Goal: Task Accomplishment & Management: Manage account settings

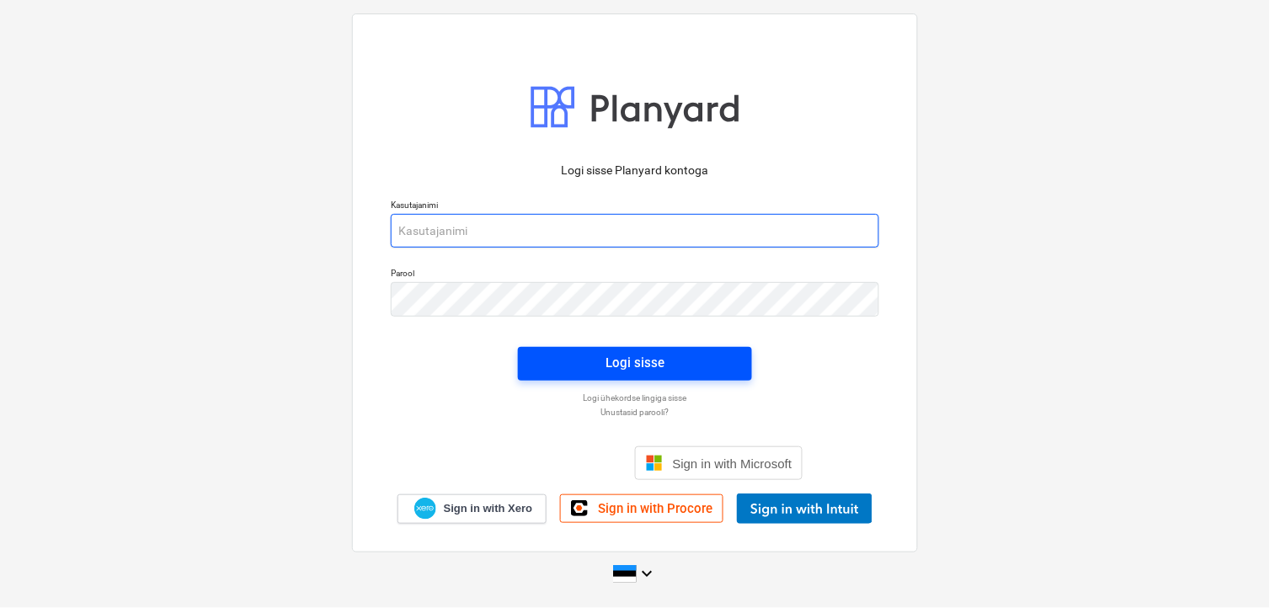
type input "valdek@hausers.ee"
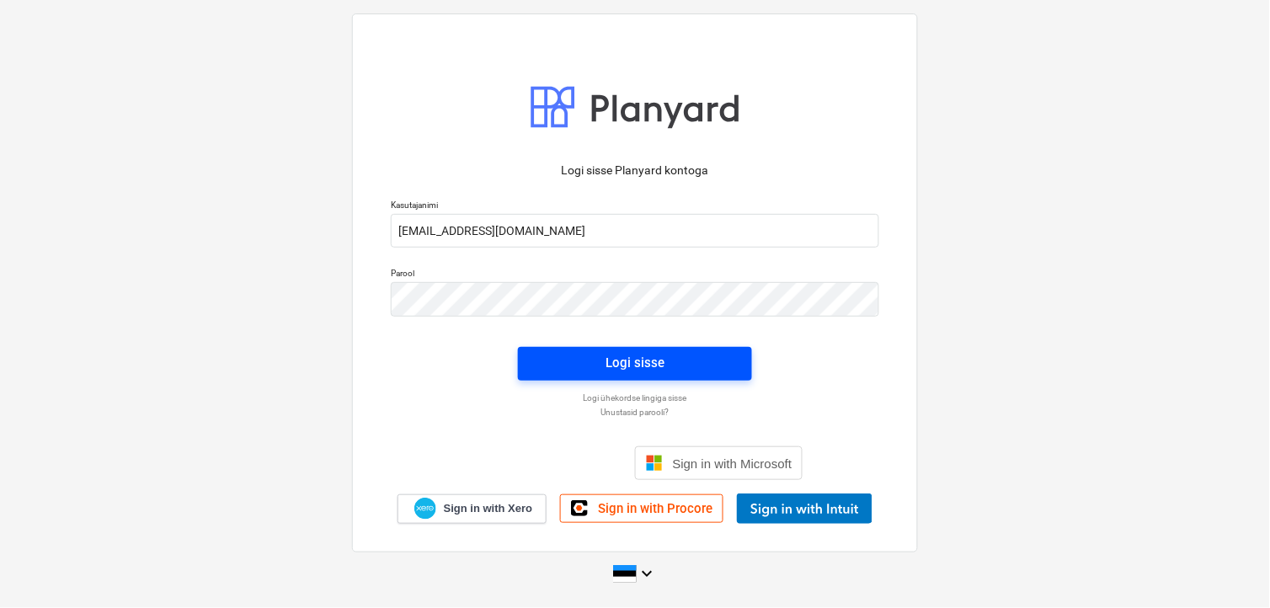
click at [638, 360] on div "Logi sisse" at bounding box center [634, 363] width 59 height 22
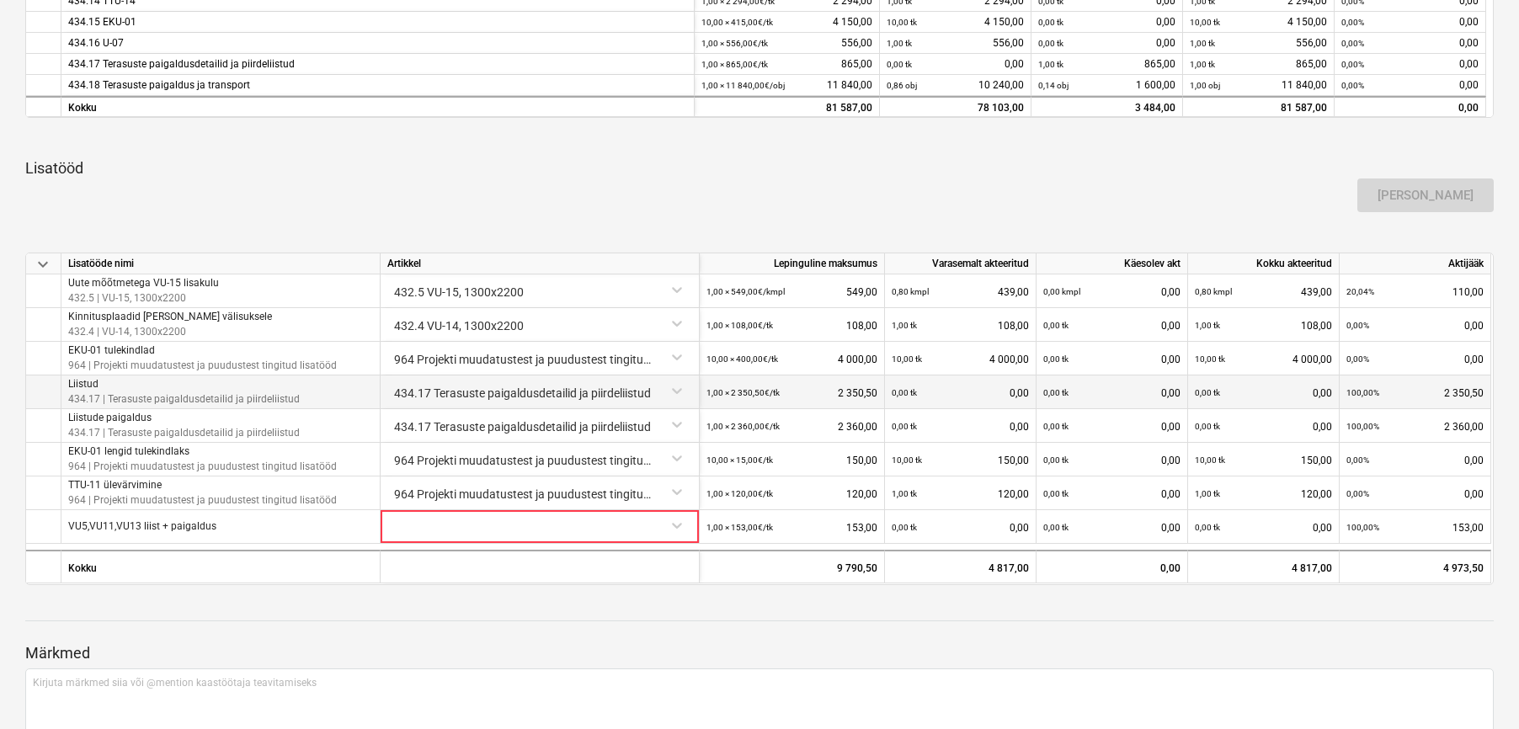
scroll to position [950, 0]
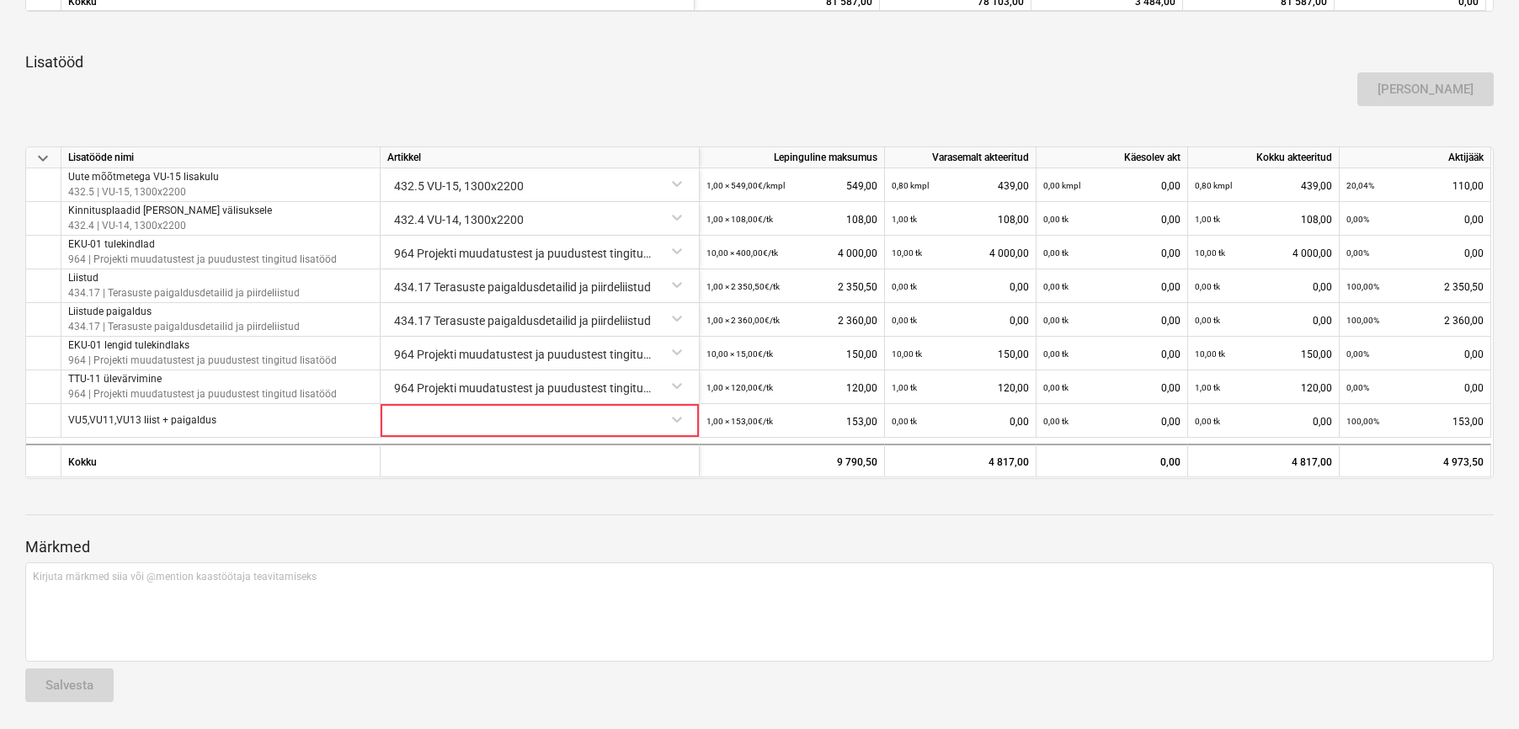
click at [1257, 552] on p "Märkmed" at bounding box center [759, 547] width 1468 height 20
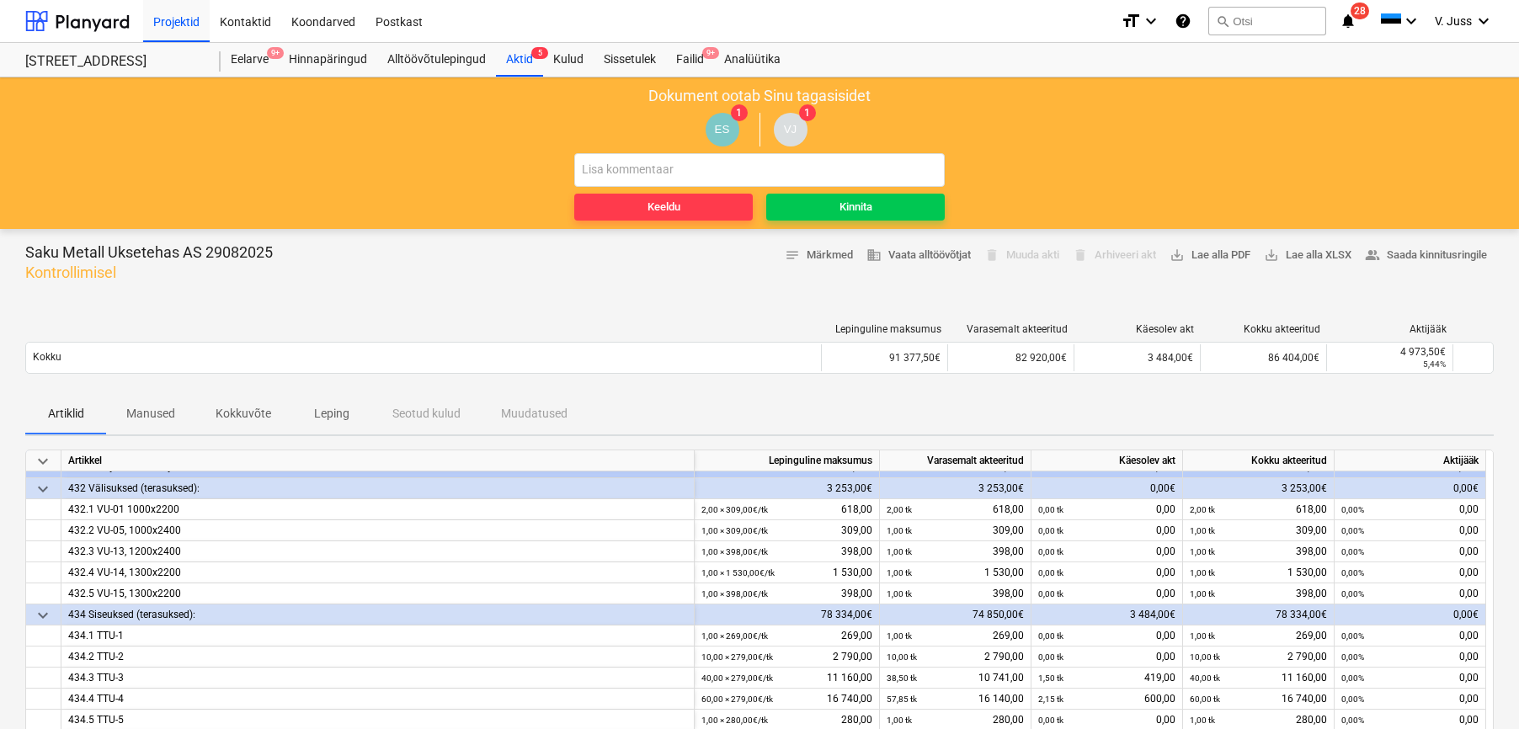
scroll to position [0, 0]
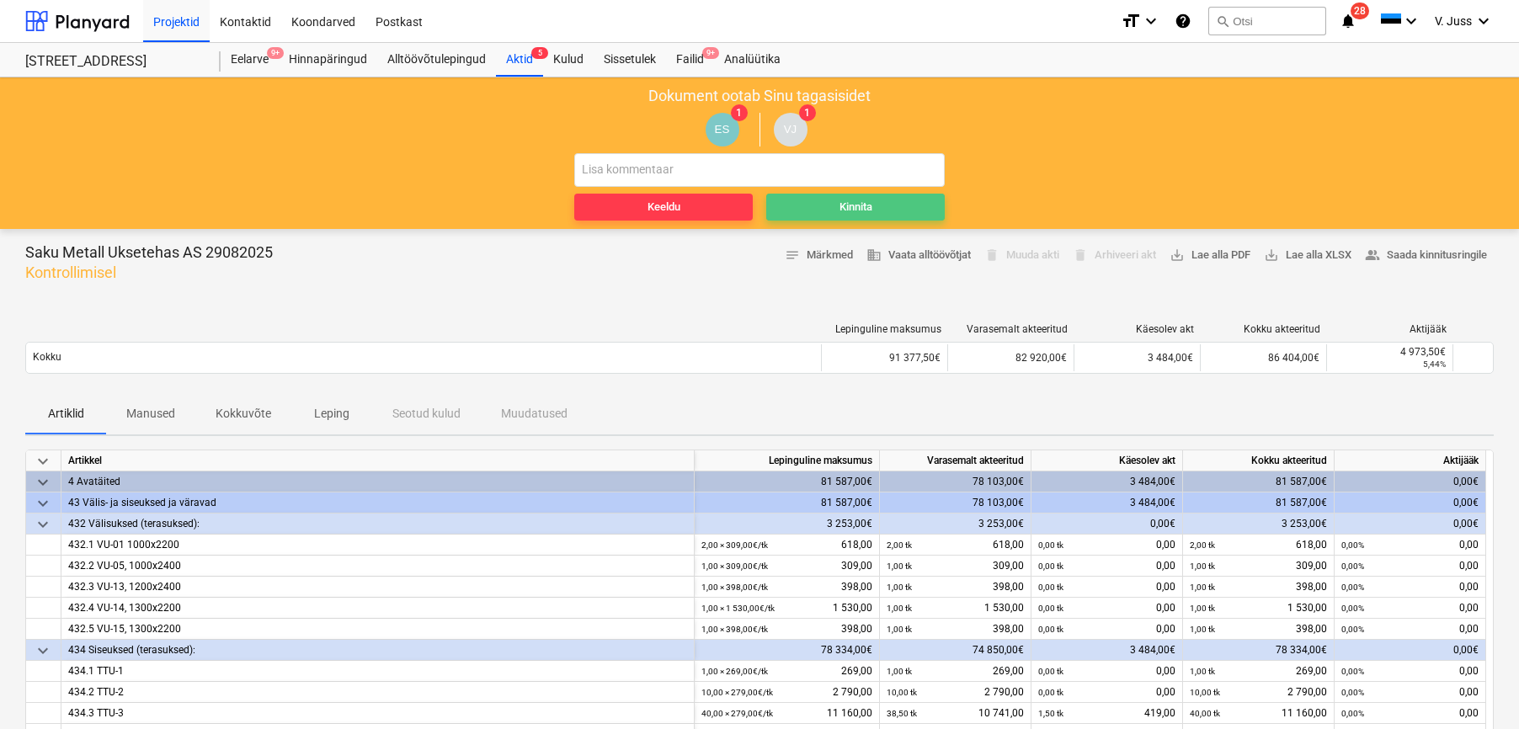
click at [853, 205] on div "Kinnita" at bounding box center [855, 207] width 33 height 19
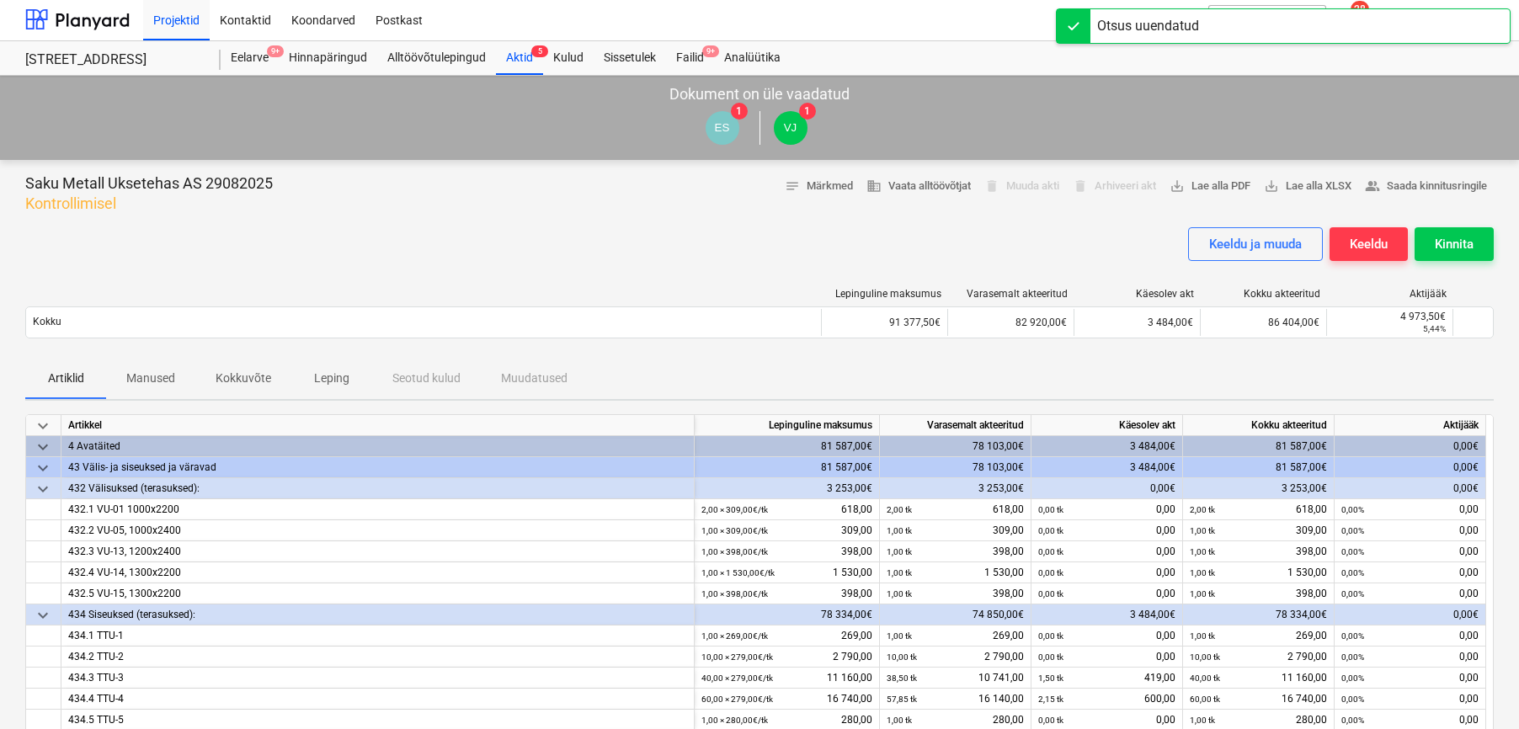
scroll to position [916, 0]
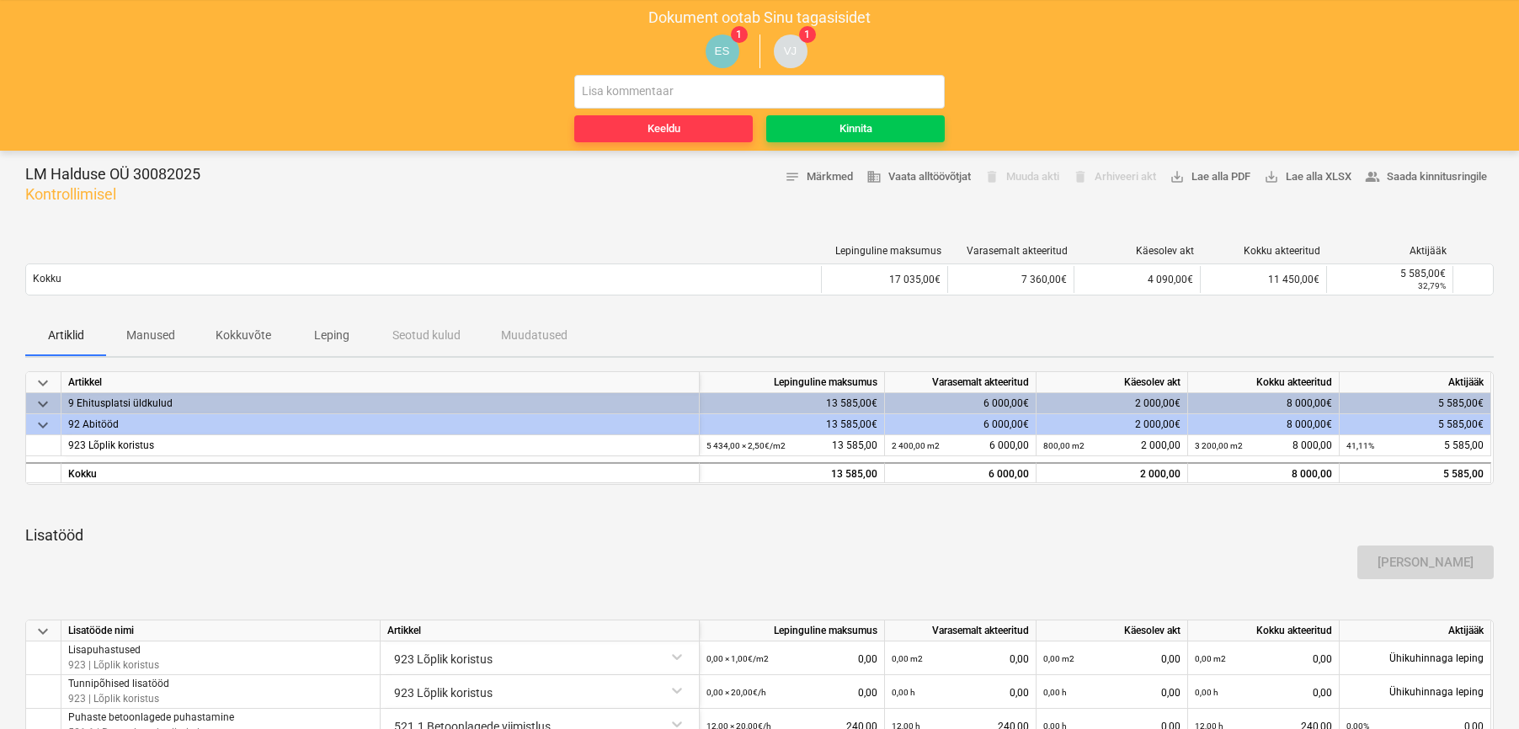
scroll to position [112, 0]
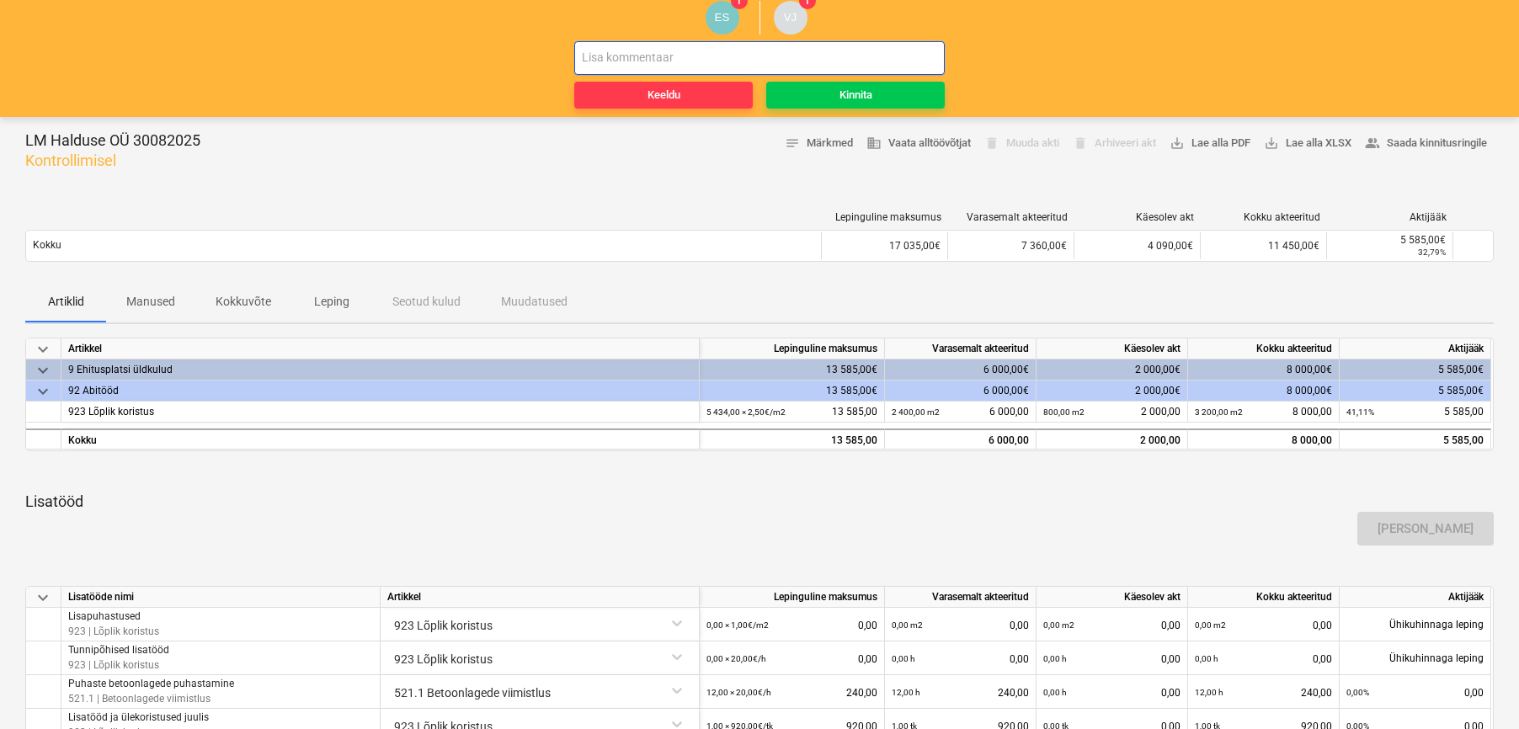
click at [600, 59] on input "text" at bounding box center [759, 58] width 370 height 34
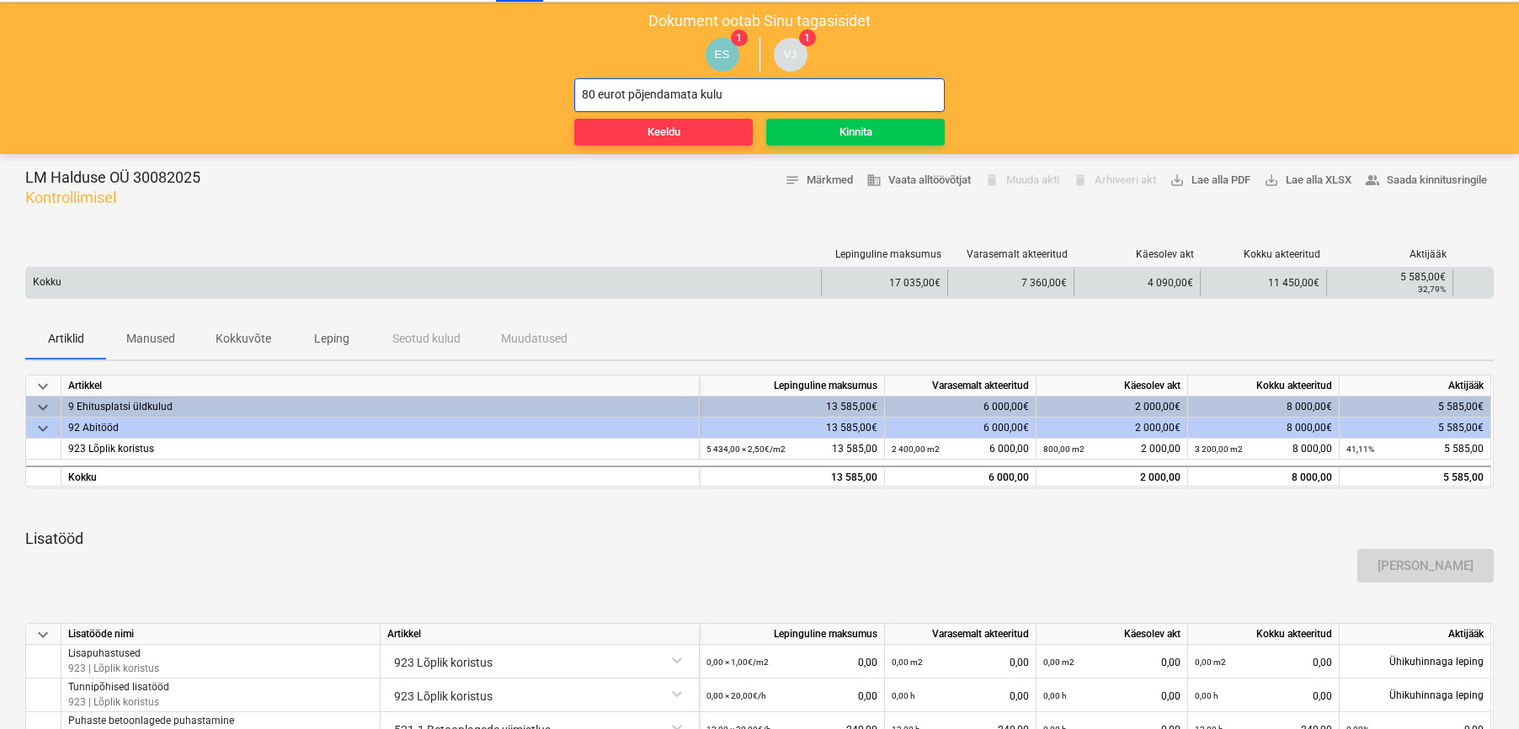
scroll to position [0, 0]
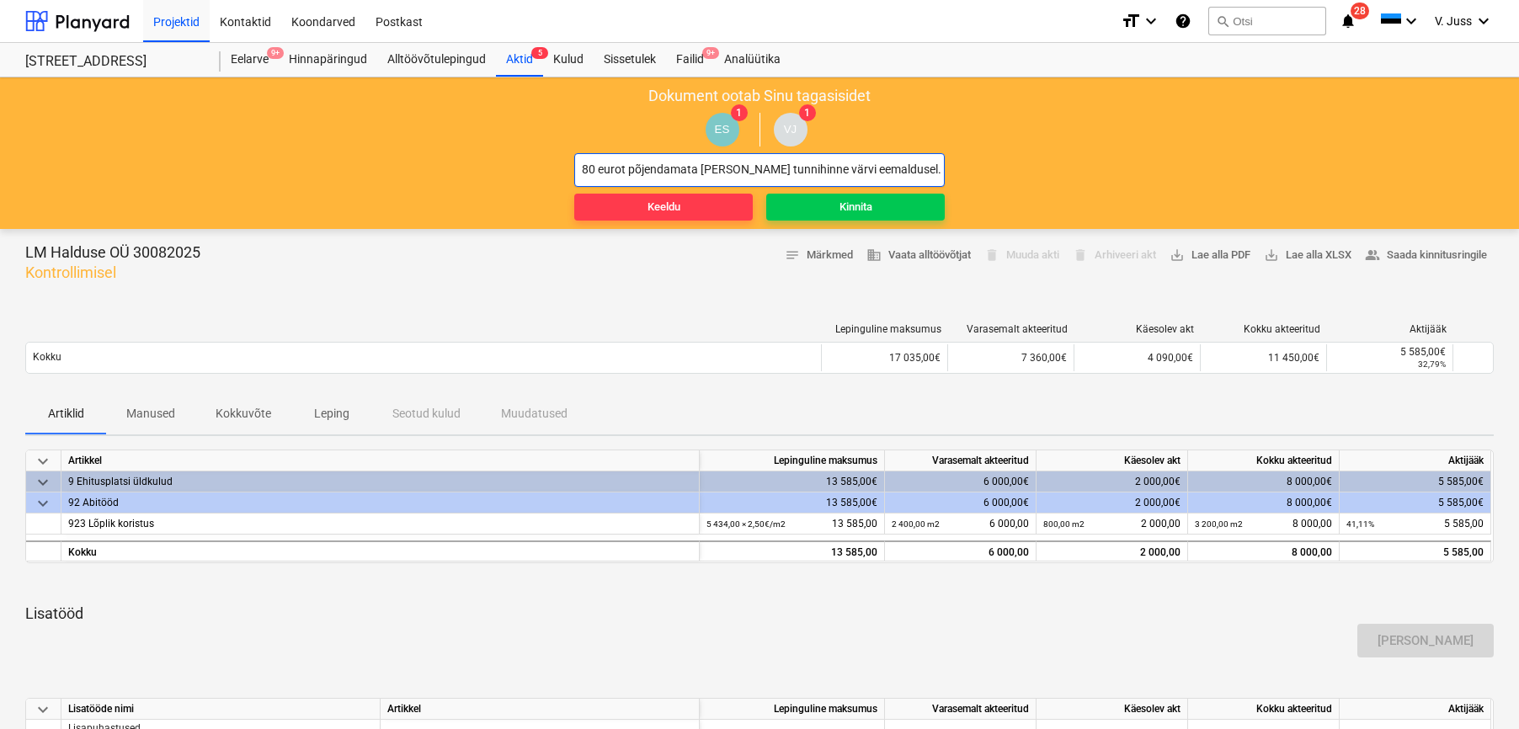
click at [699, 179] on input "80 eurot põjendamata [PERSON_NAME] tunnihinne värvi eemaldusel. Muidu ok" at bounding box center [759, 170] width 370 height 34
click at [892, 167] on input "80 eurot põjendamata kulu(eri tunnihinne värvi eemaldusel. Muidu ok" at bounding box center [759, 170] width 370 height 34
click at [641, 173] on input "80 eurot põjendamata kulu(eri tunnihinne värvi eemaldusel) Muidu ok" at bounding box center [759, 170] width 370 height 34
type input "80 eurot põhjendamata kulu(eri tunnihinne värvi eemaldusel) Muidu ok"
click at [871, 206] on div "Kinnita" at bounding box center [855, 207] width 33 height 19
